Goal: Find specific page/section: Find specific page/section

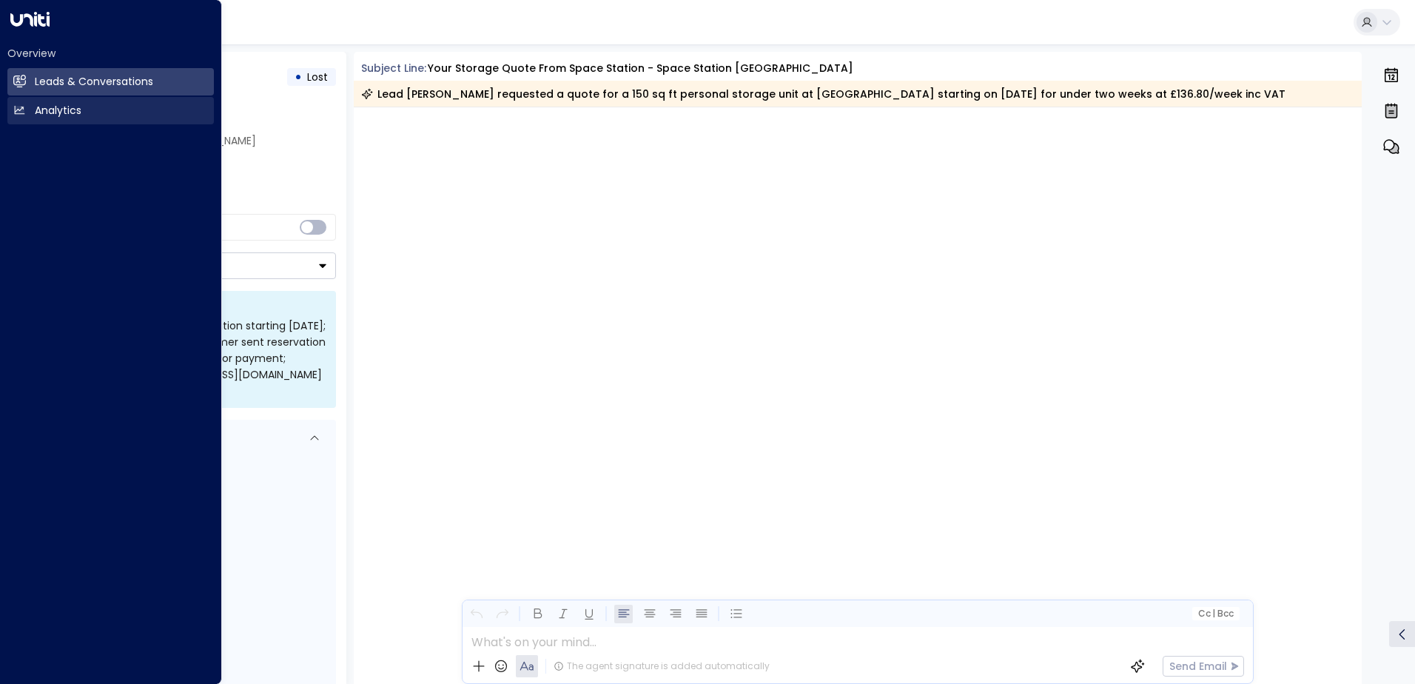
scroll to position [1329, 0]
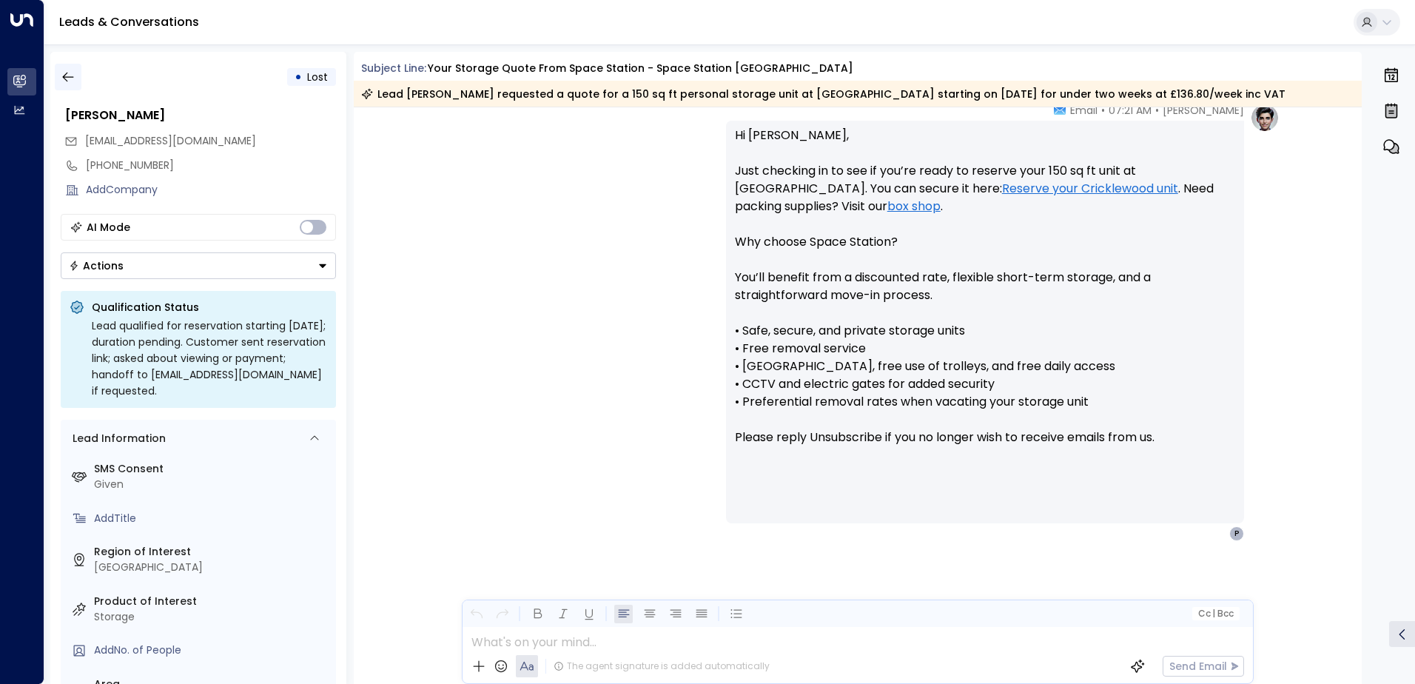
click at [69, 76] on icon "button" at bounding box center [68, 77] width 15 height 15
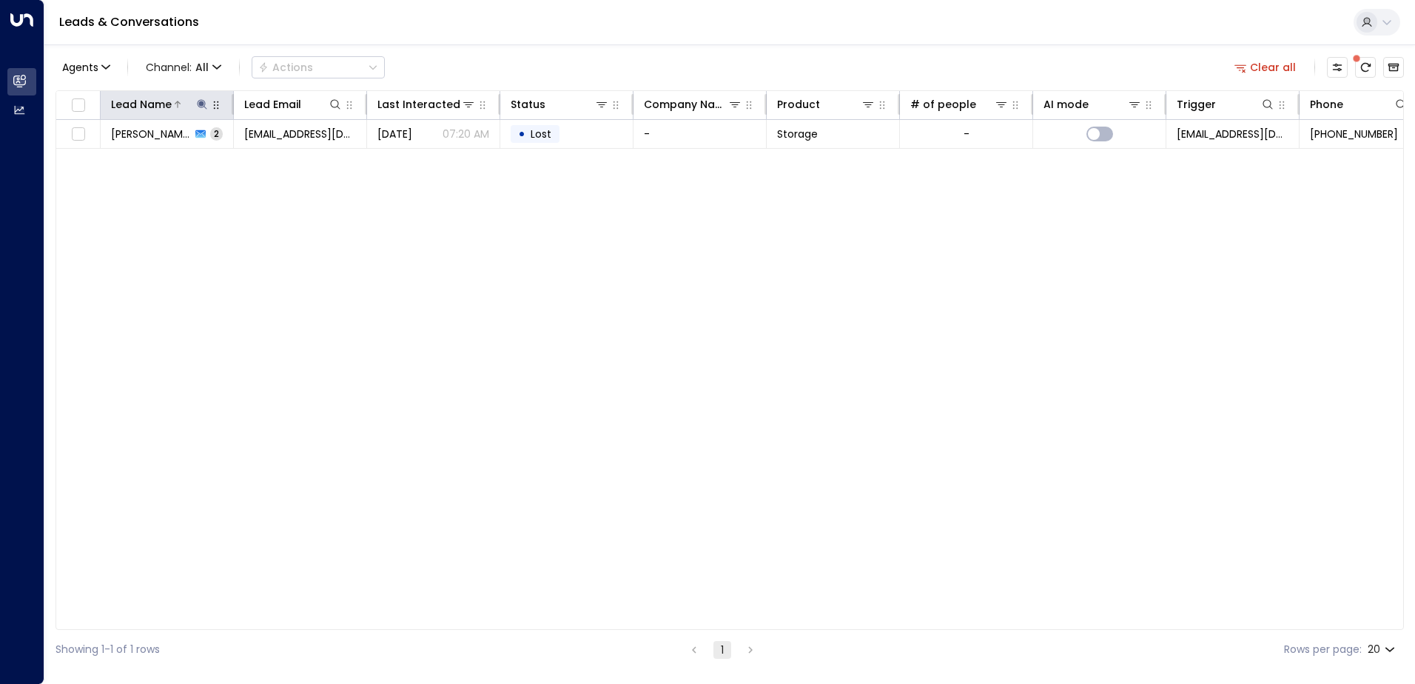
click at [201, 103] on icon at bounding box center [202, 104] width 10 height 10
drag, startPoint x: 166, startPoint y: 155, endPoint x: 47, endPoint y: 164, distance: 119.5
click at [47, 164] on body "Overview Leads & Conversations Leads & Conversations Analytics Analytics Leads …" at bounding box center [707, 334] width 1415 height 669
type input "*"
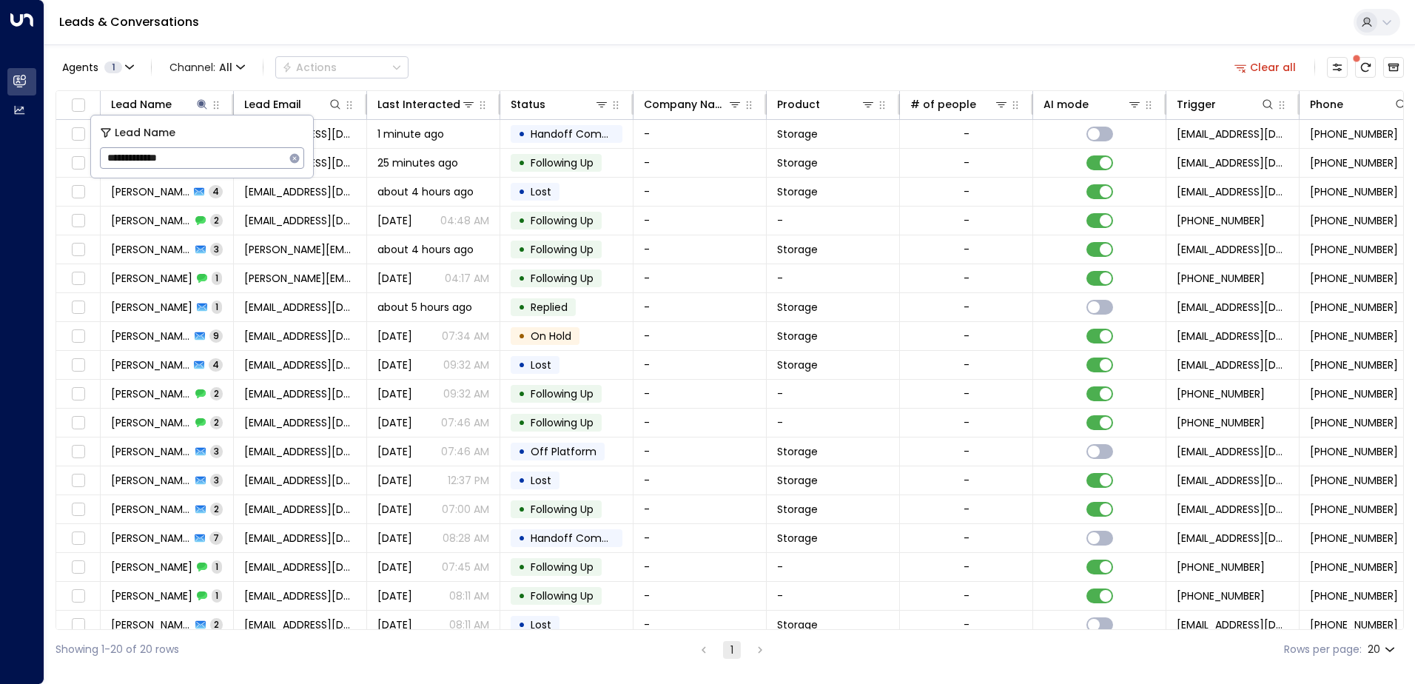
type input "**********"
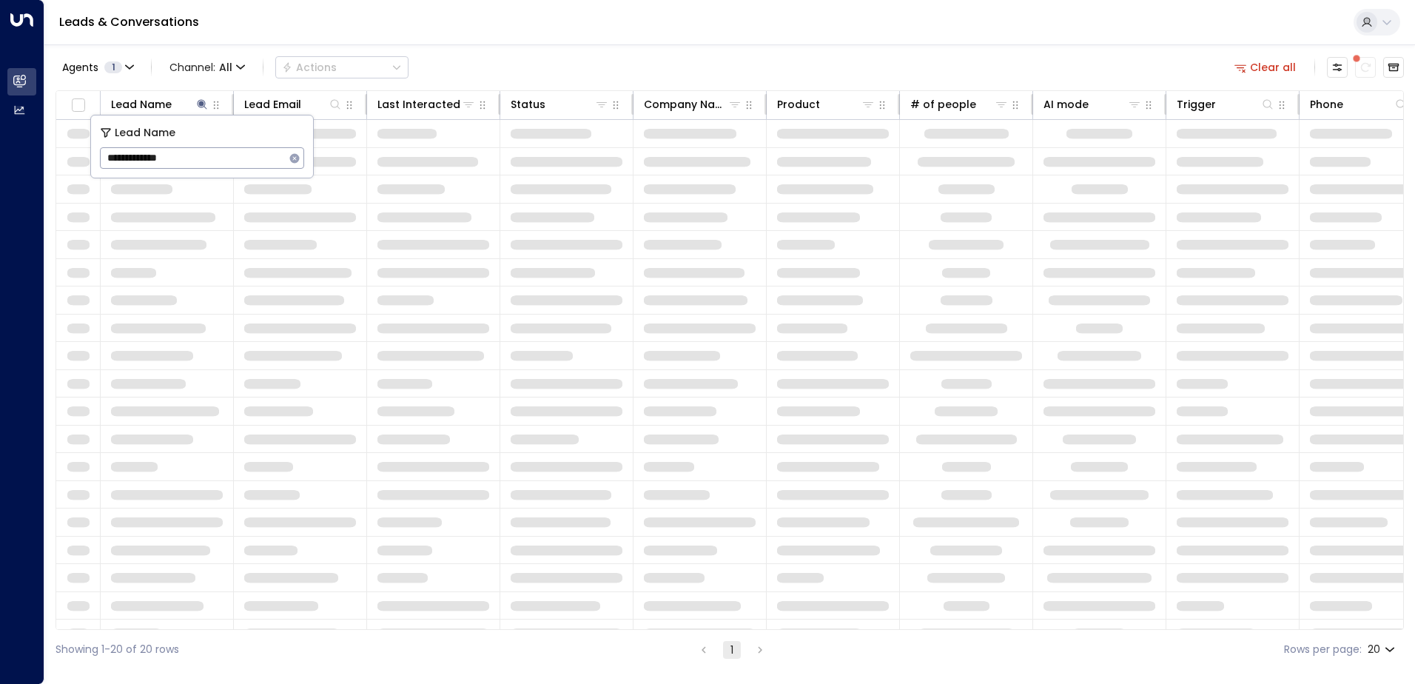
click at [528, 63] on div "Agents 1 Channel: All Actions Clear all" at bounding box center [730, 67] width 1349 height 31
